Goal: Task Accomplishment & Management: Use online tool/utility

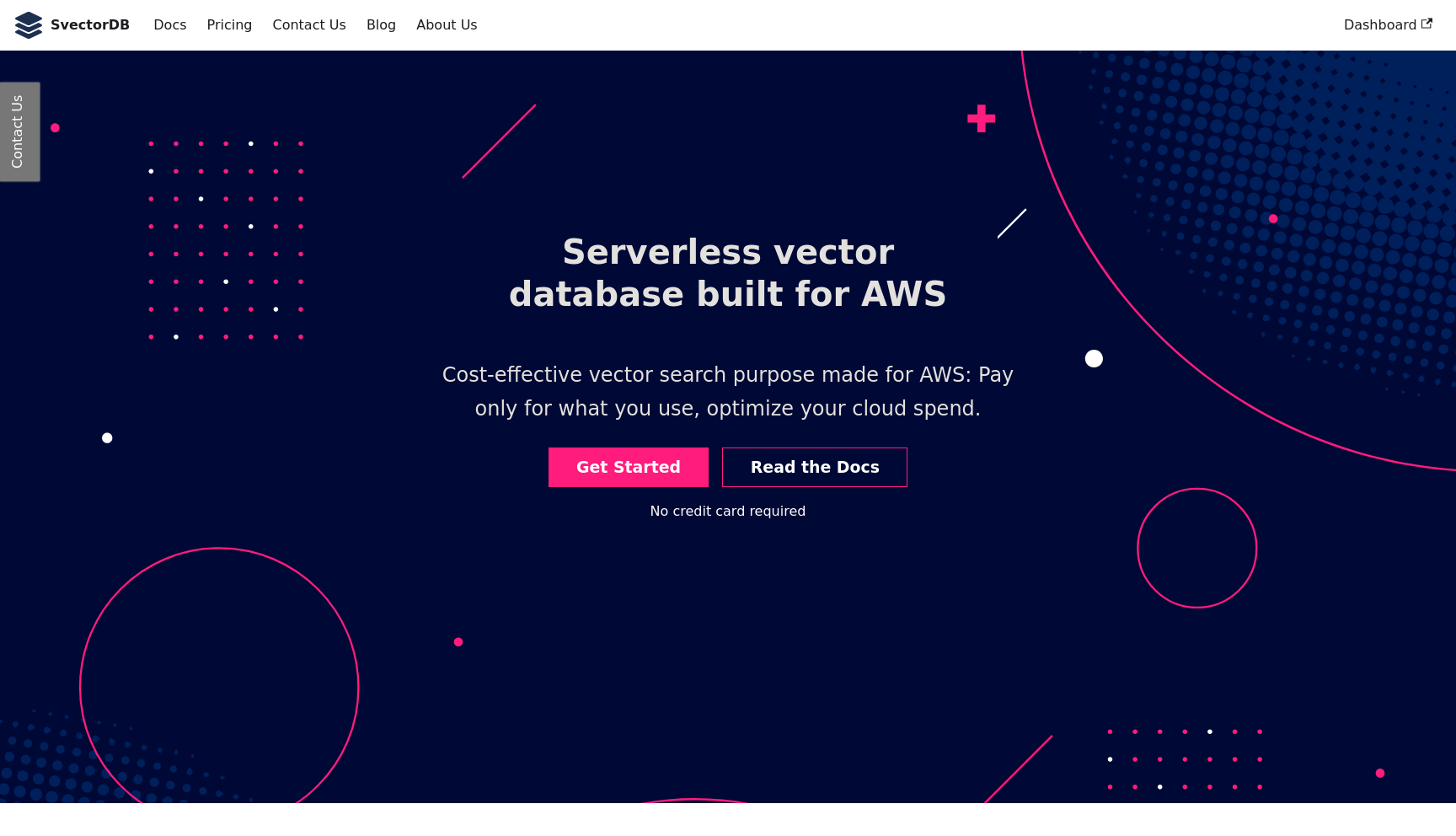
click at [542, 321] on h1 "Serverless vector database built for AWS" at bounding box center [728, 272] width 539 height 111
click at [570, 361] on p "Cost-effective vector search purpose made for AWS: Pay only for what you use, o…" at bounding box center [727, 392] width 643 height 94
click at [631, 457] on link "Get Started" at bounding box center [629, 467] width 161 height 39
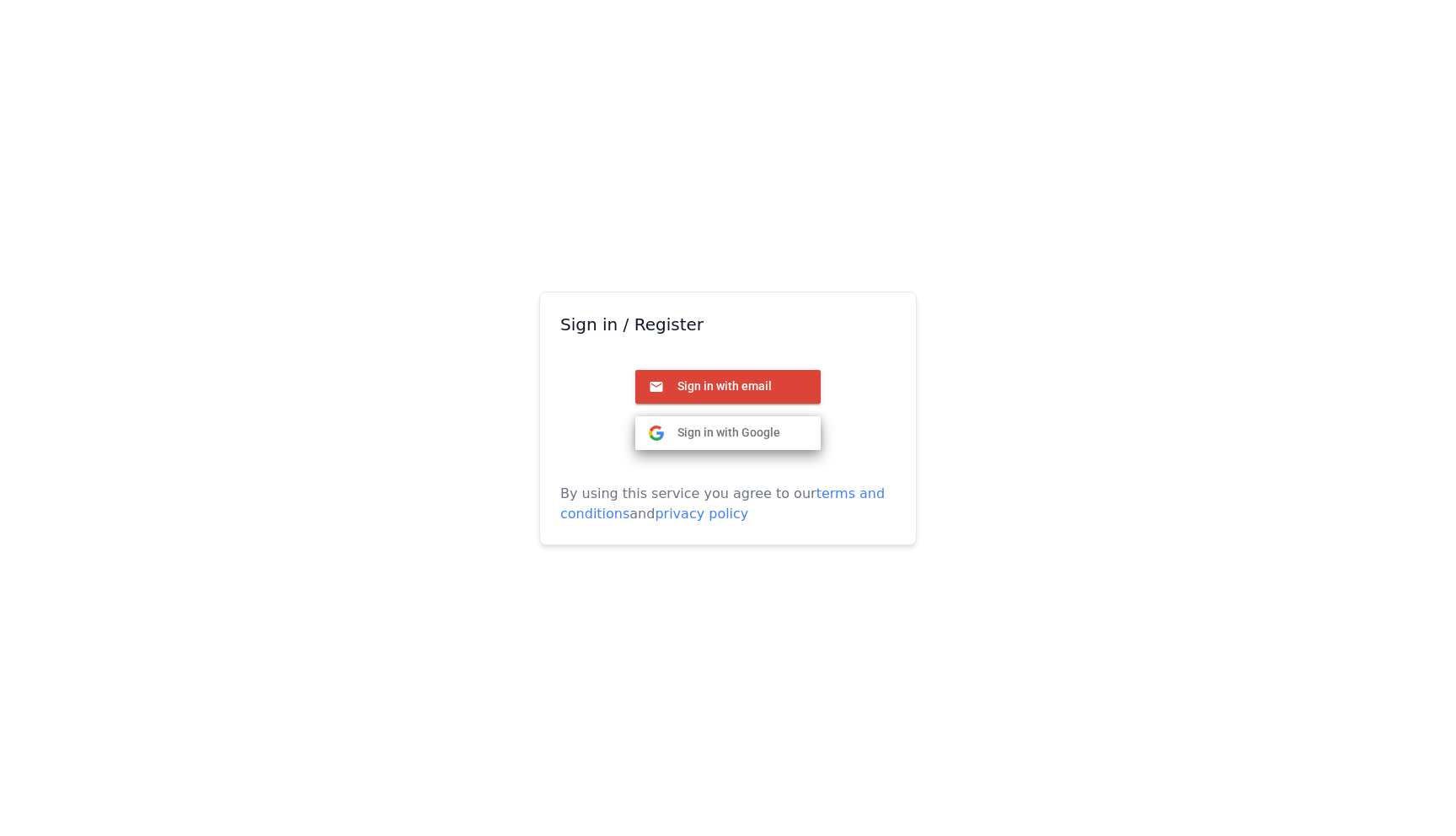
click at [717, 426] on span "Sign in with Google" at bounding box center [722, 433] width 116 height 15
